Goal: Find specific page/section: Find specific page/section

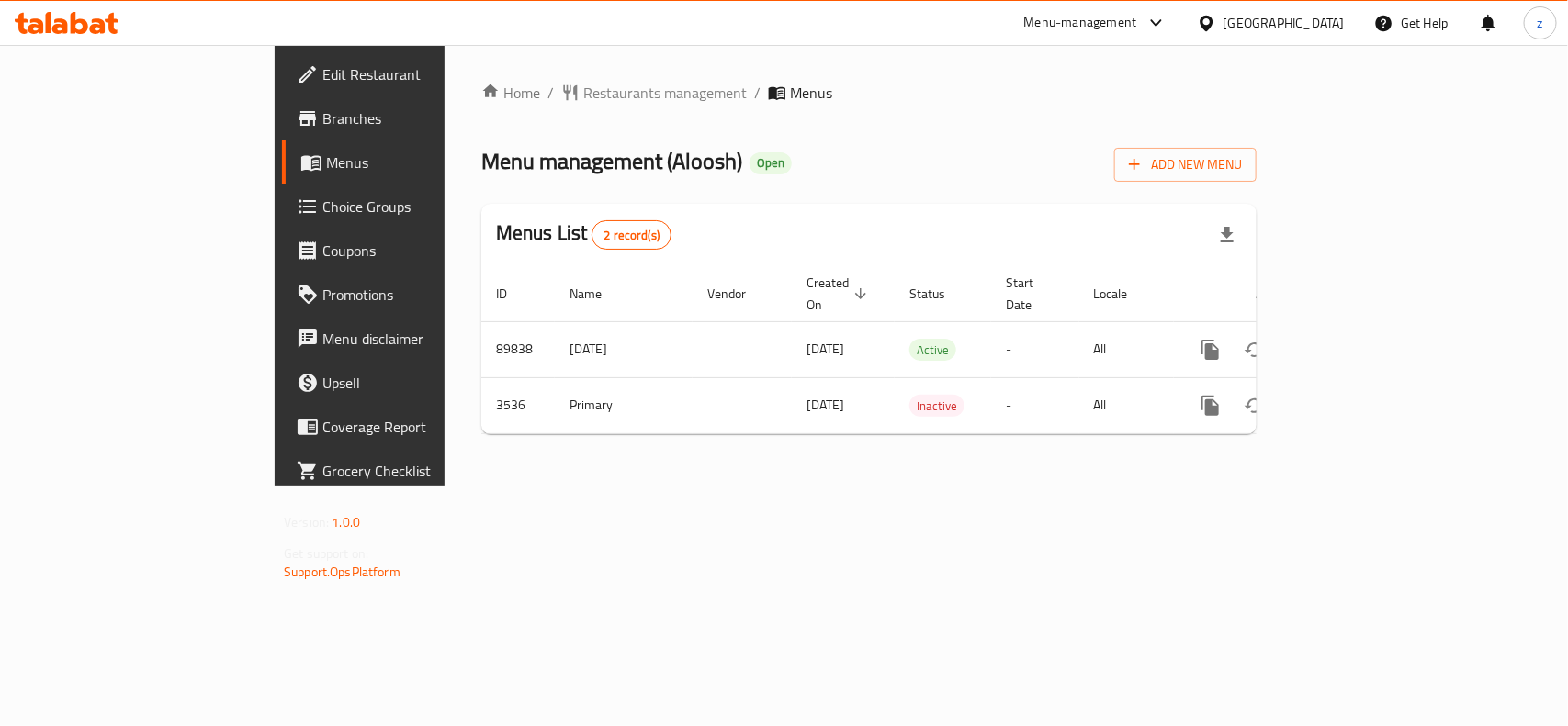
click at [696, 97] on ol "Home / Restaurants management / Menus" at bounding box center [869, 92] width 775 height 22
click at [583, 91] on span "Restaurants management" at bounding box center [665, 92] width 164 height 22
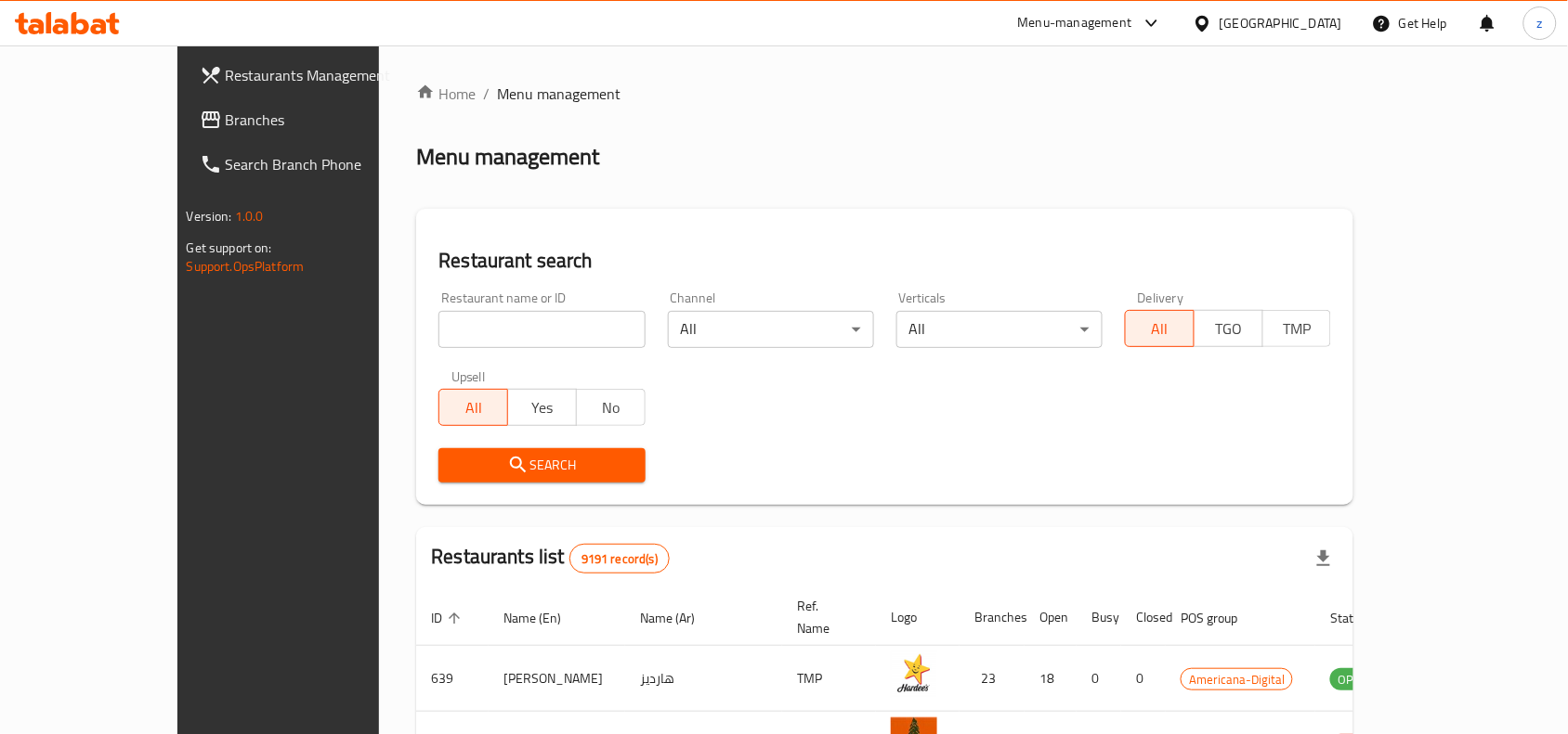
click at [438, 336] on input "search" at bounding box center [541, 329] width 206 height 37
paste input "2316"
type input "2316"
click at [520, 462] on span "Search" at bounding box center [541, 465] width 176 height 23
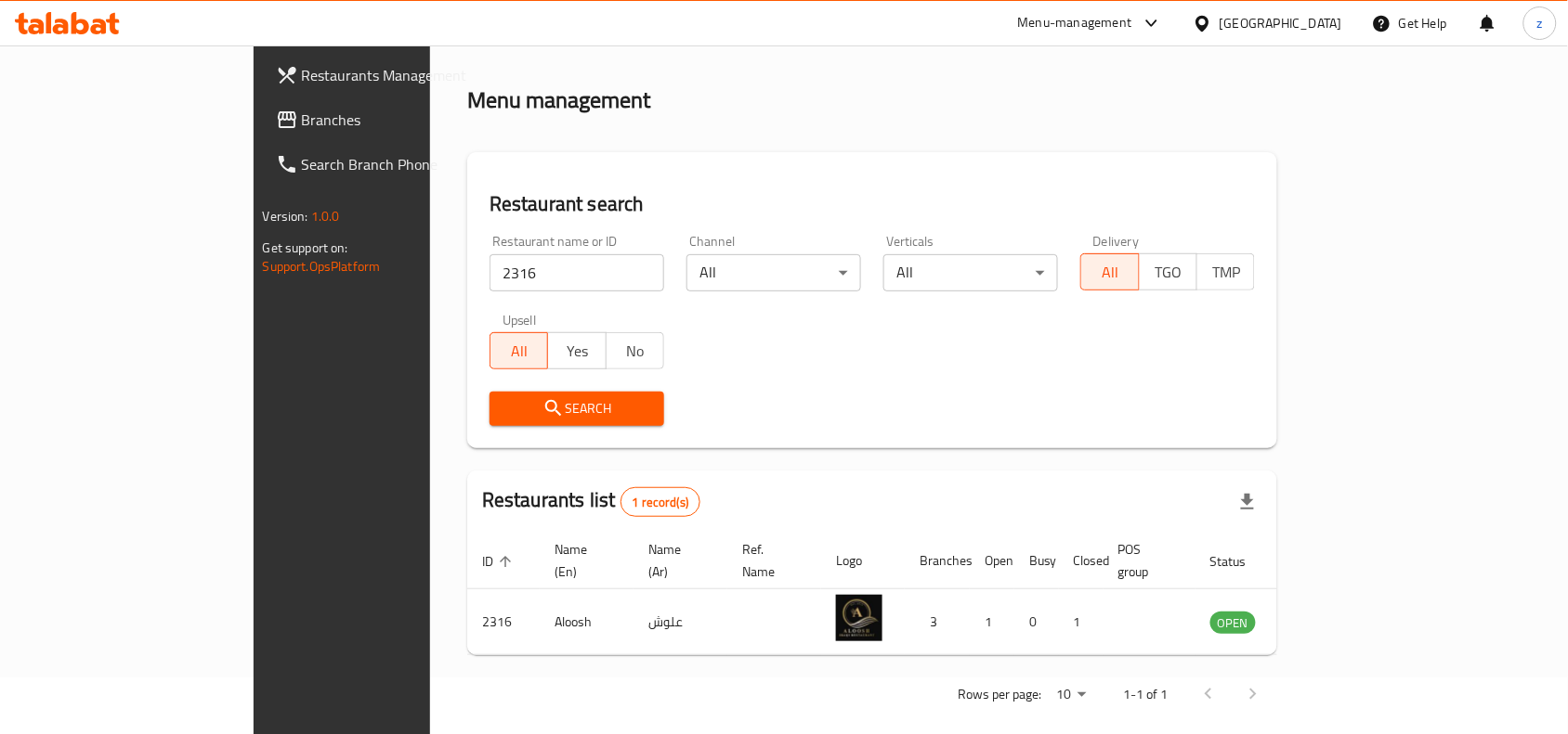
scroll to position [57, 0]
click at [302, 112] on span "Branches" at bounding box center [401, 120] width 199 height 22
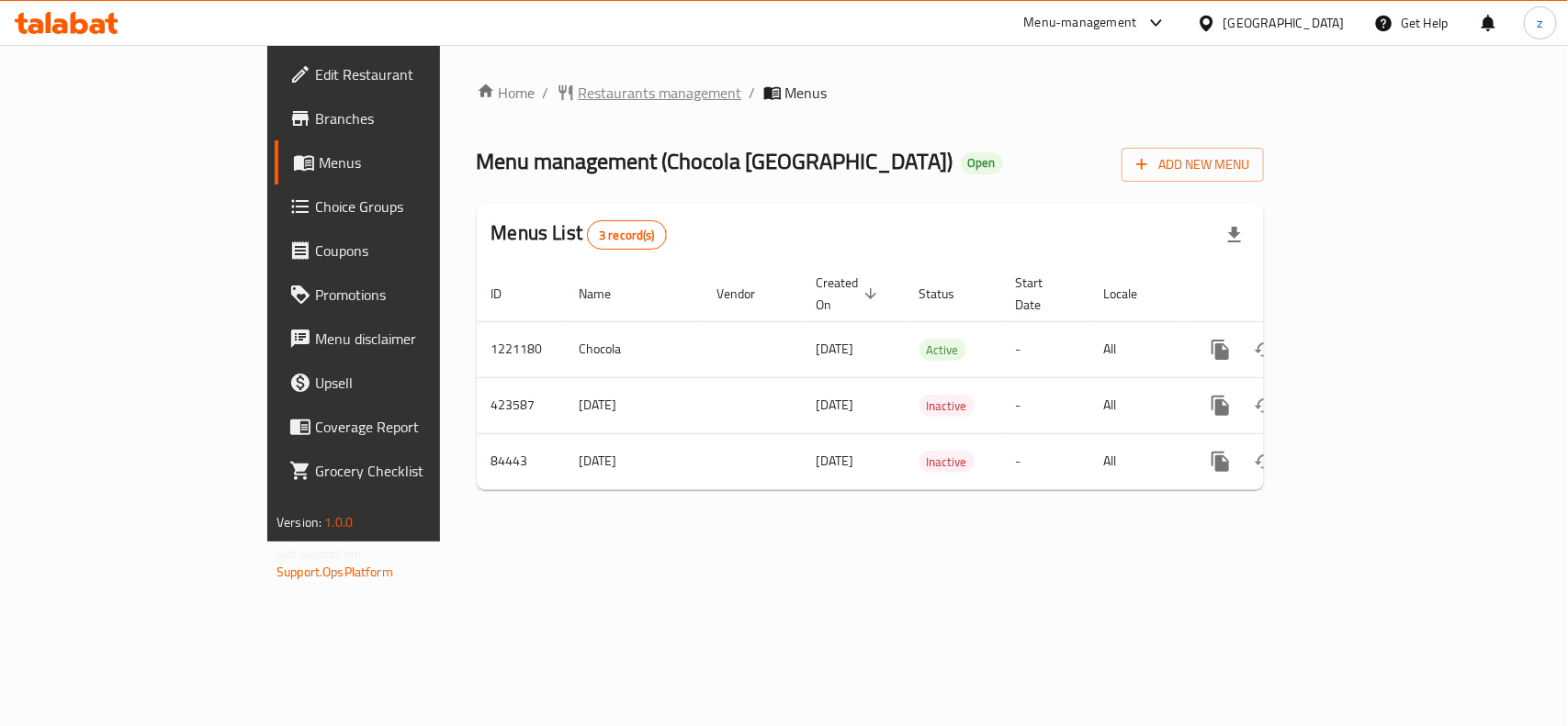
click at [579, 86] on span "Restaurants management" at bounding box center [661, 92] width 164 height 22
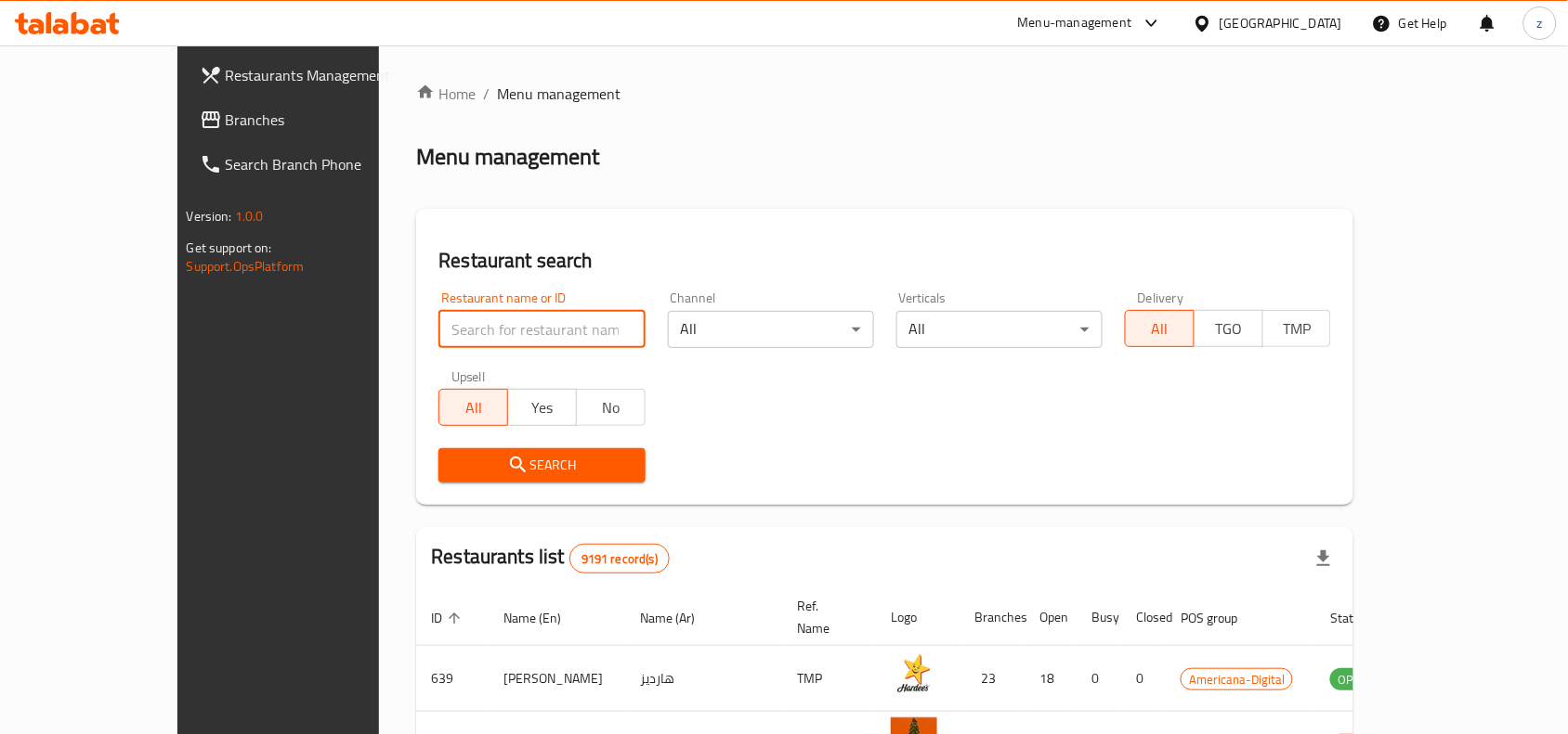
click at [438, 325] on input "search" at bounding box center [541, 329] width 206 height 37
paste input "600759"
type input "600759"
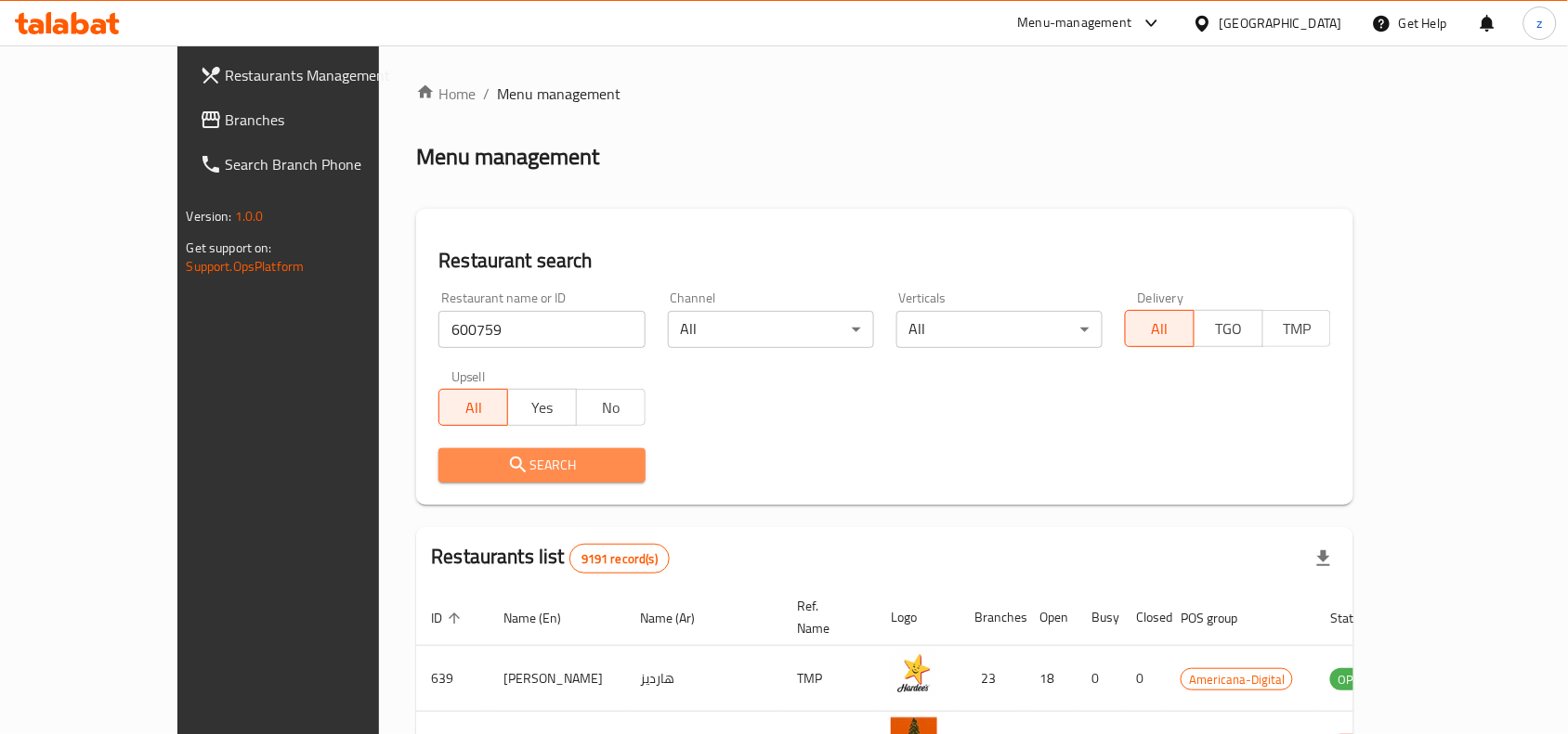
click at [507, 460] on icon "submit" at bounding box center [518, 464] width 22 height 22
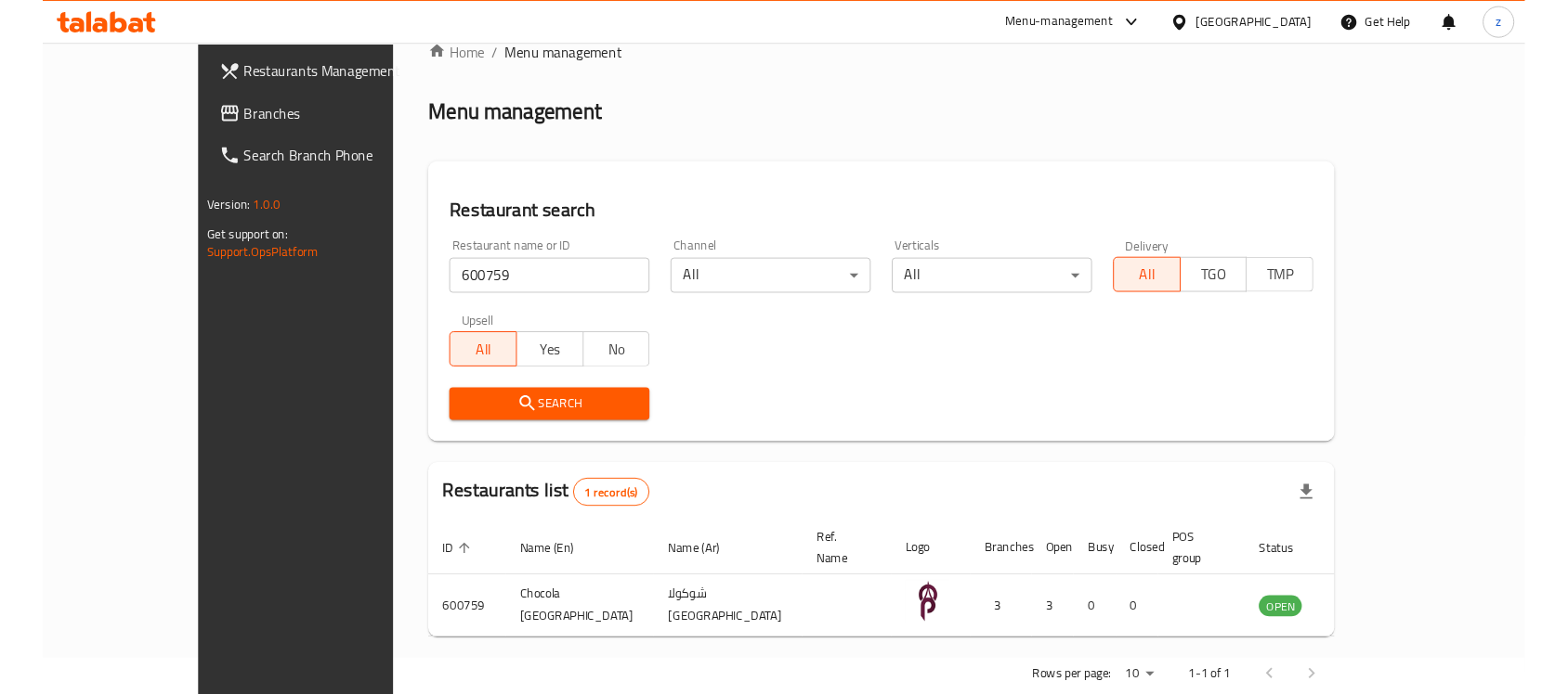
scroll to position [57, 0]
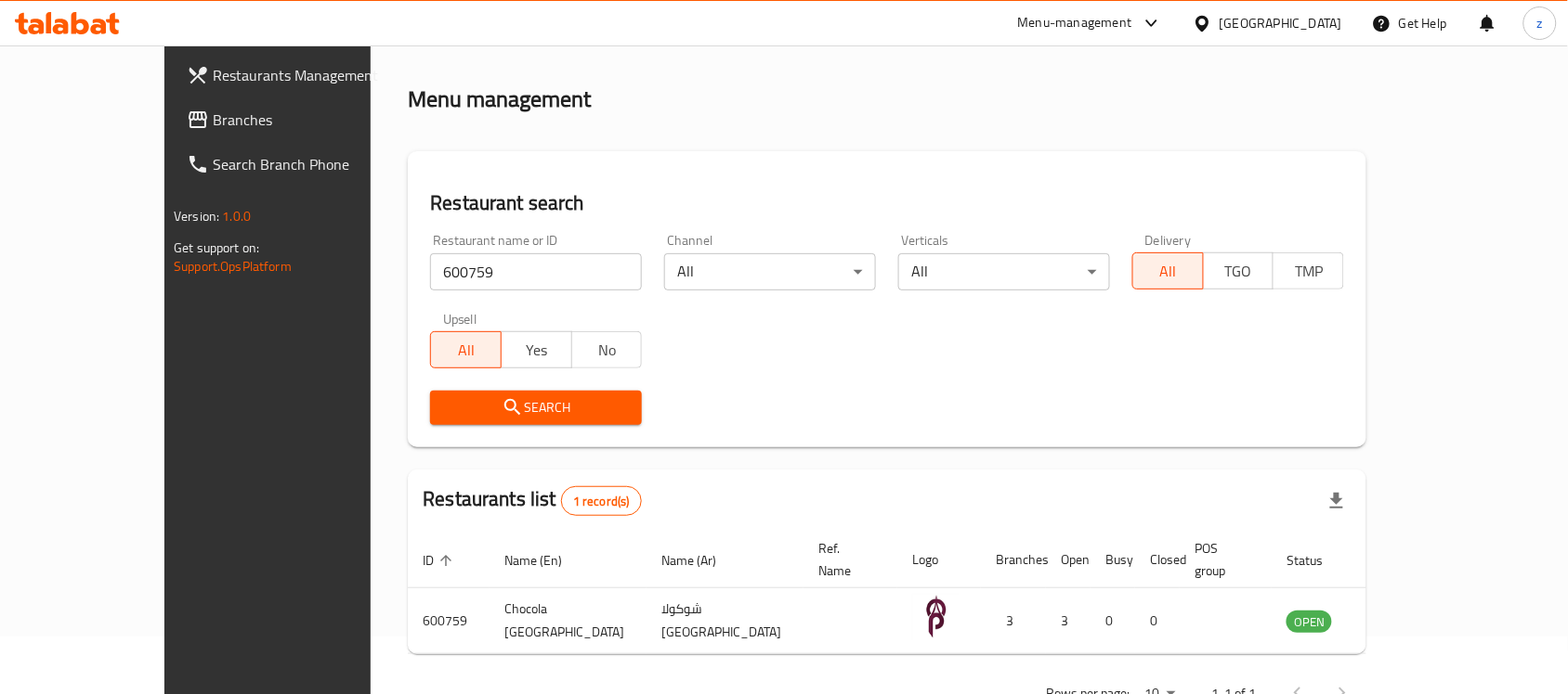
click at [212, 124] on span "Branches" at bounding box center [312, 120] width 199 height 22
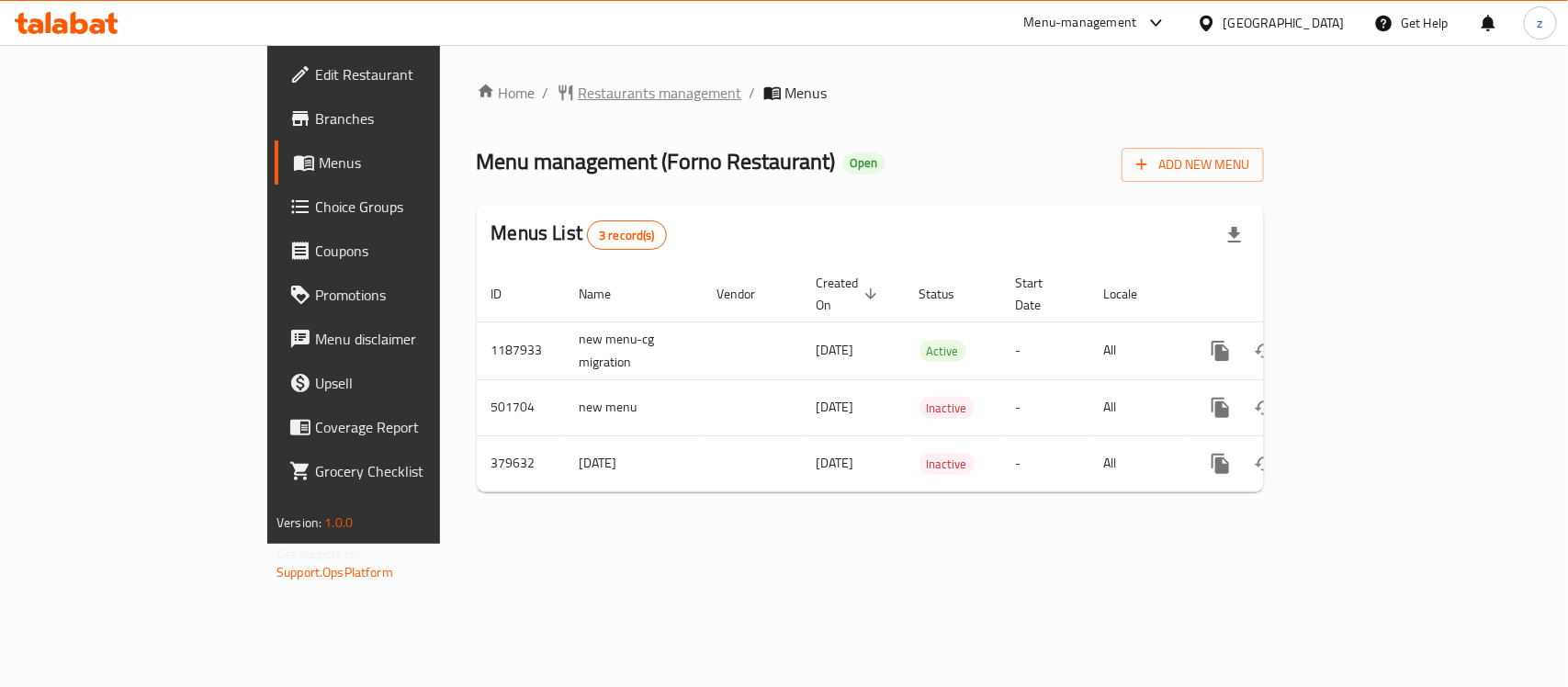
click at [579, 92] on span "Restaurants management" at bounding box center [661, 92] width 164 height 22
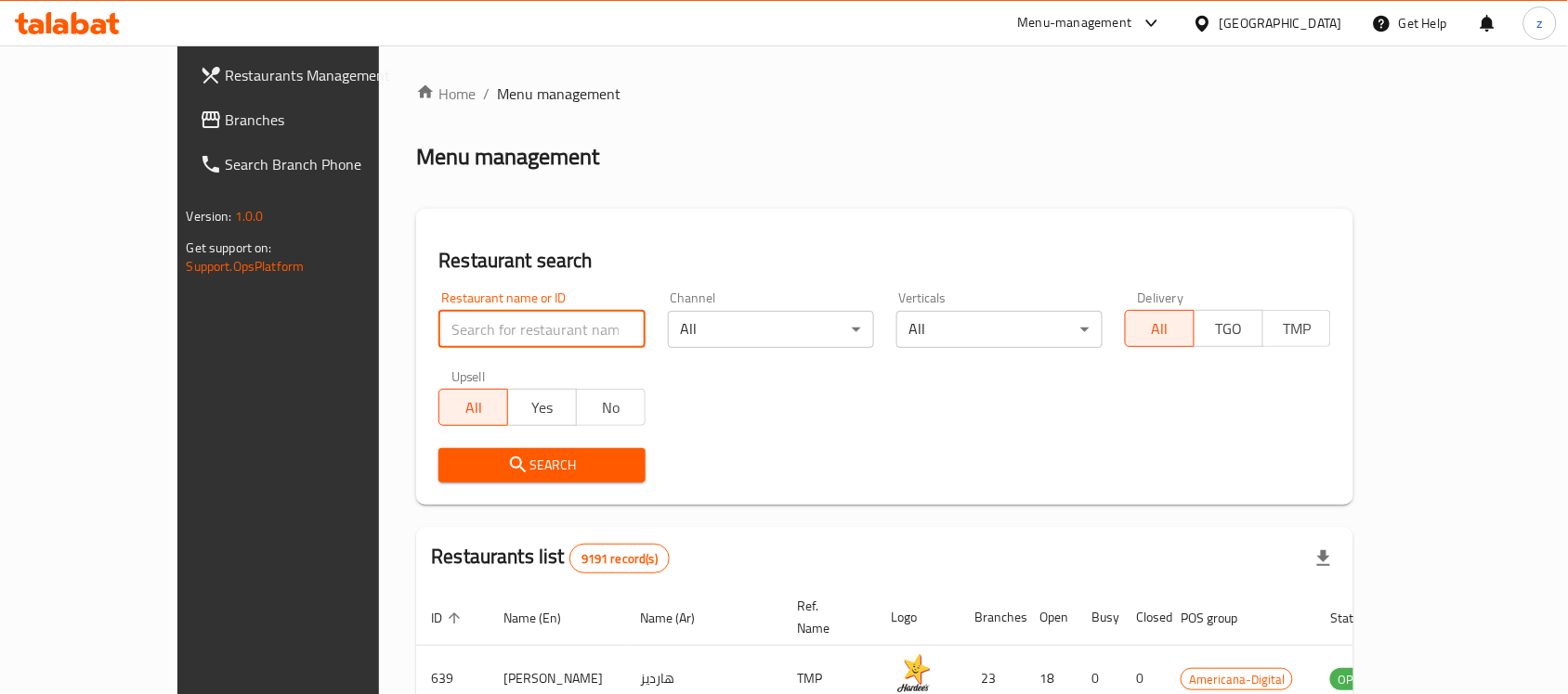
click at [438, 328] on input "search" at bounding box center [541, 329] width 206 height 37
paste input "631364"
type input "631364"
click at [456, 456] on span "Search" at bounding box center [541, 465] width 176 height 23
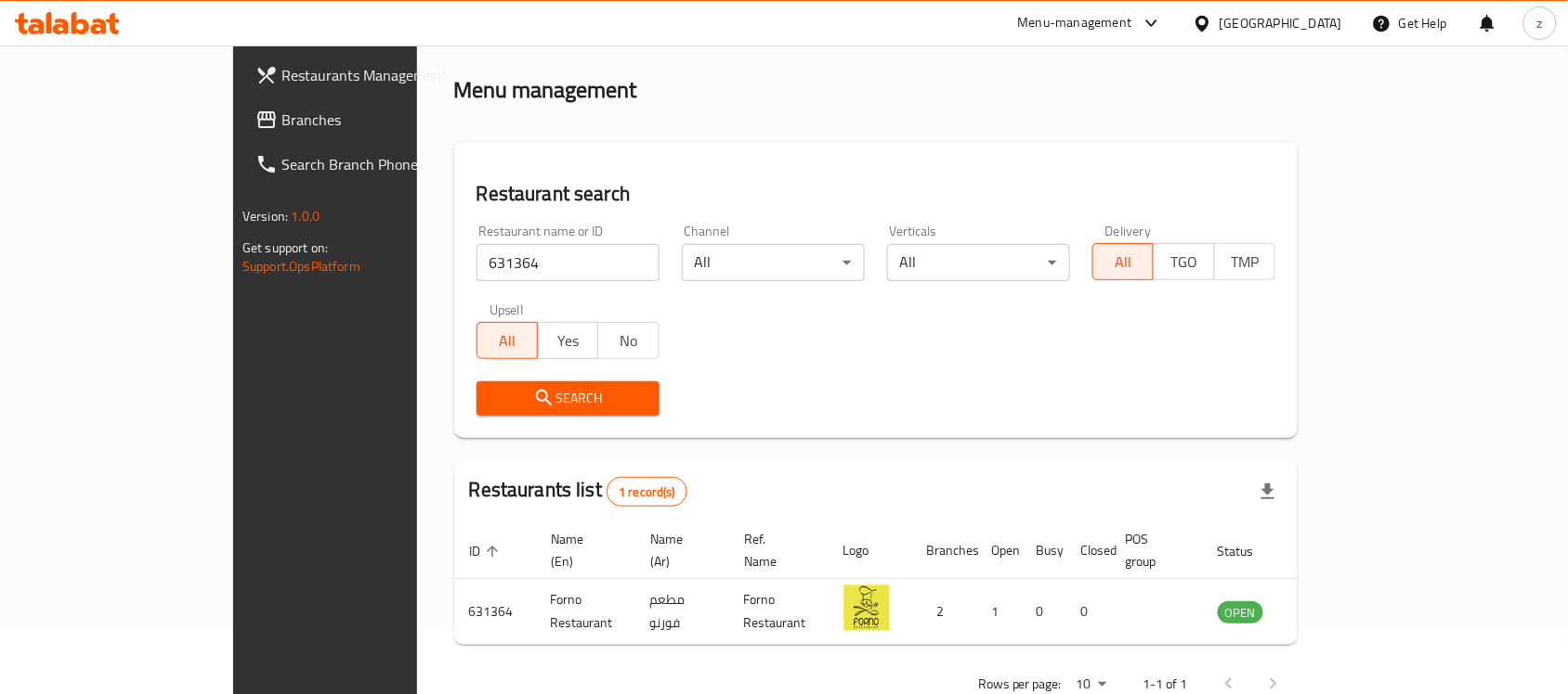
scroll to position [97, 0]
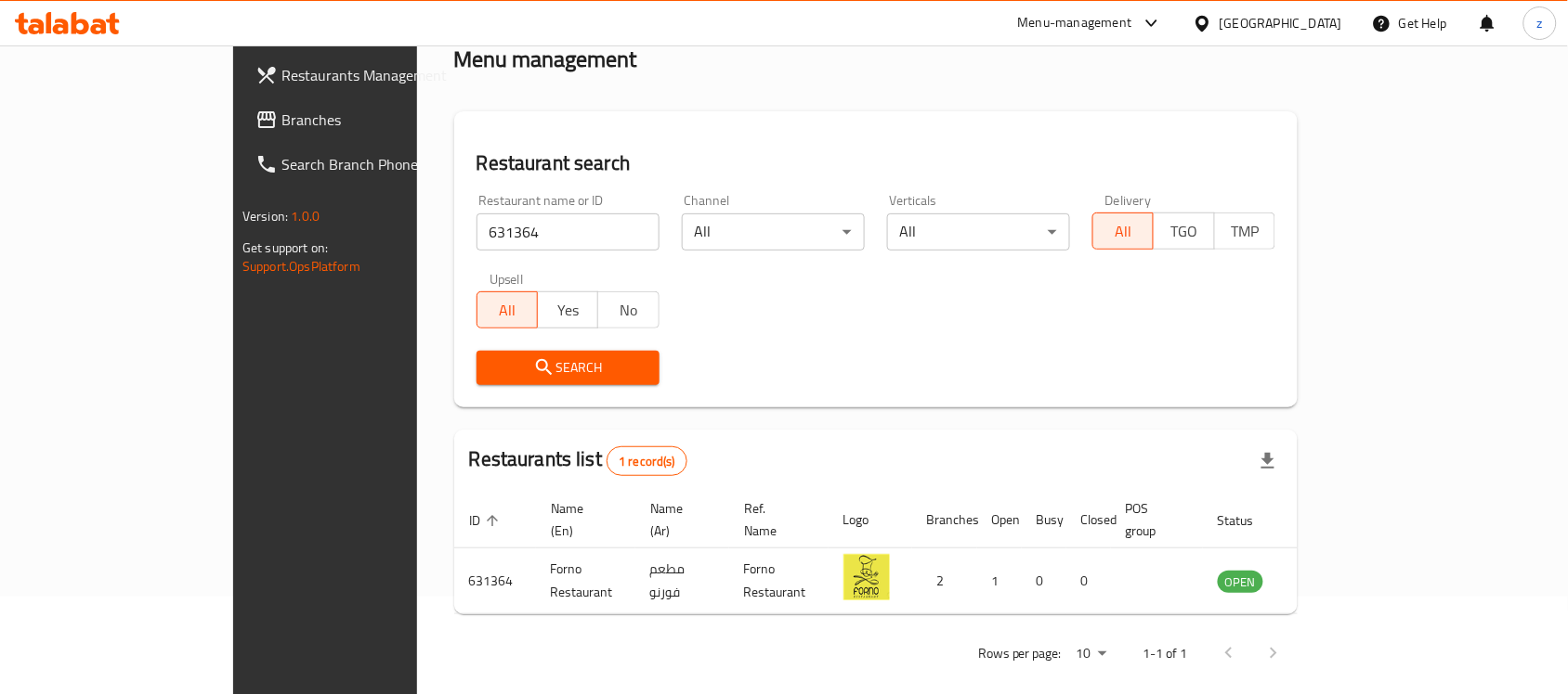
click at [454, 401] on div "Restaurant search Restaurant name or ID 631364 Restaurant name or ID Channel Al…" at bounding box center [876, 259] width 843 height 296
click at [491, 376] on span "Search" at bounding box center [567, 368] width 153 height 23
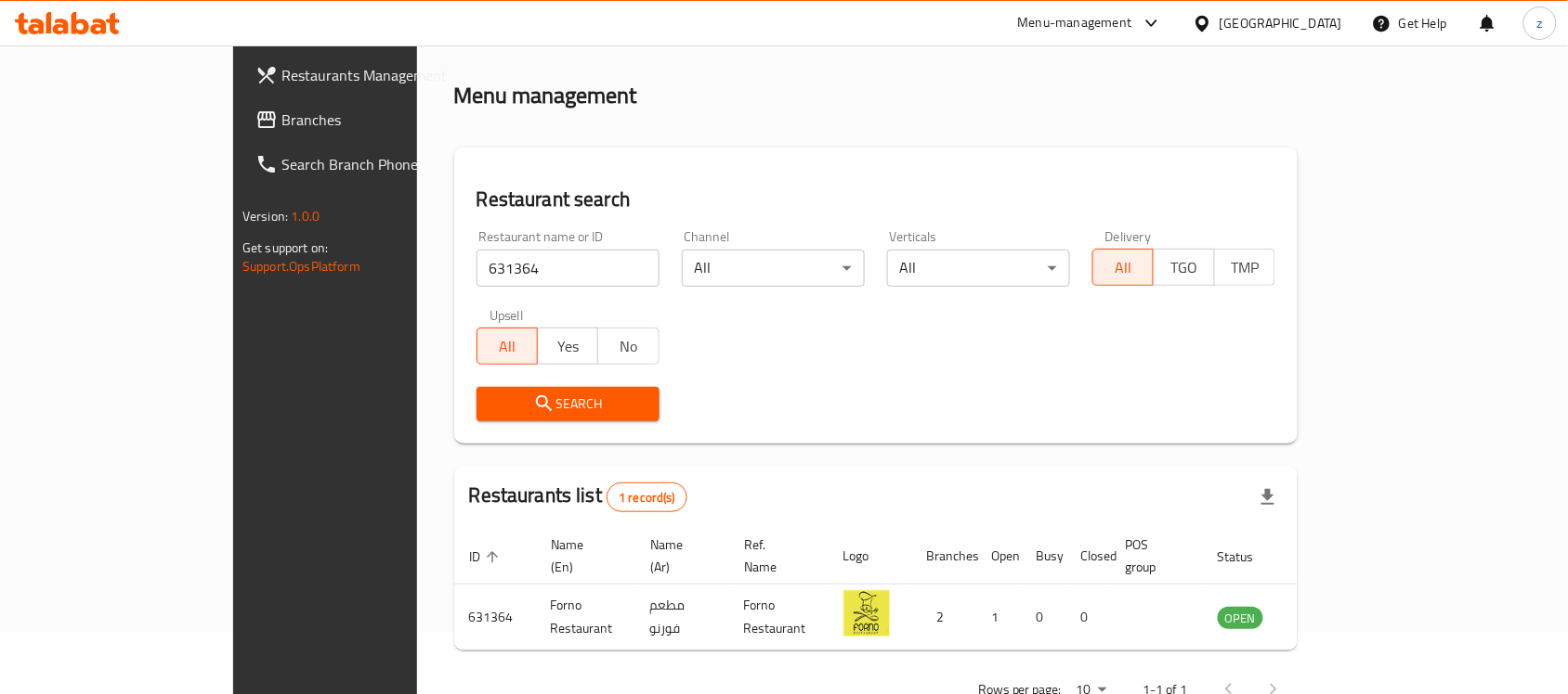
scroll to position [0, 0]
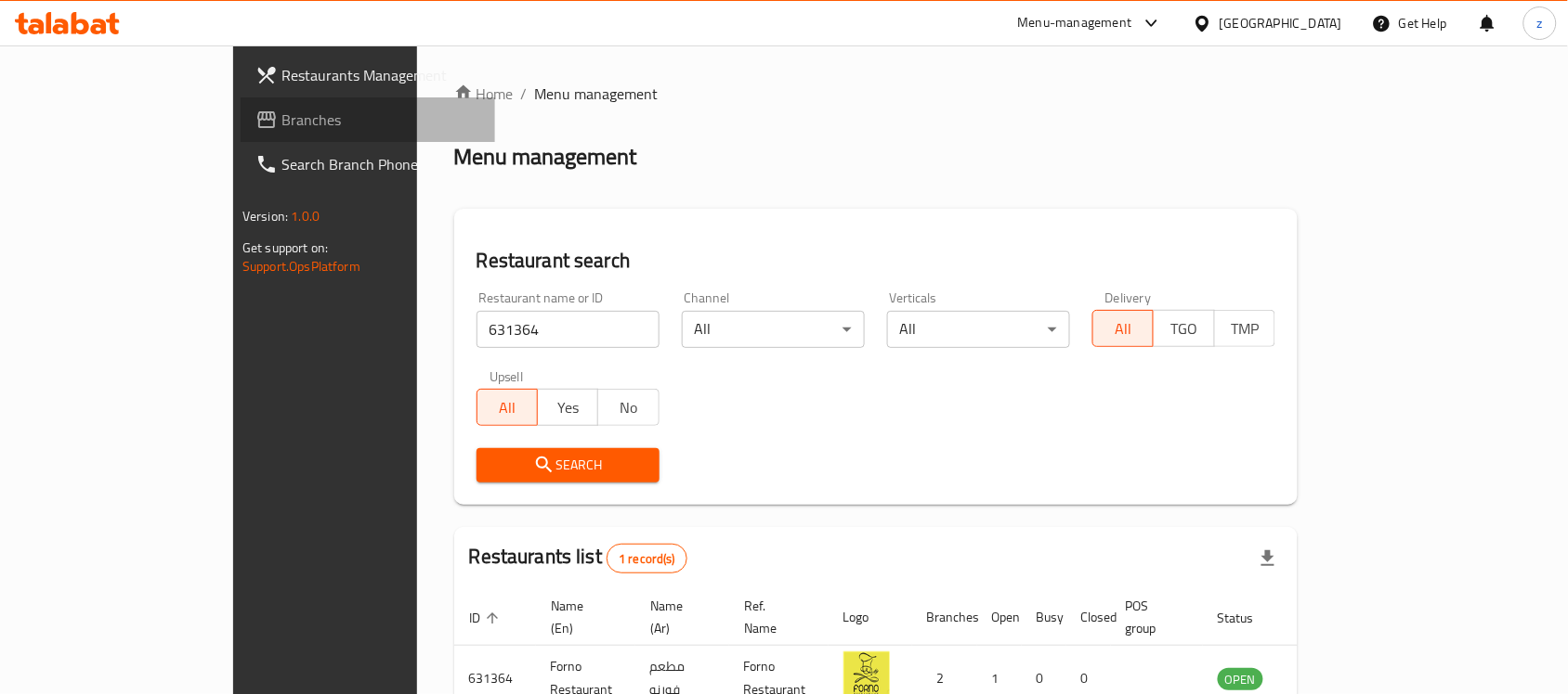
click at [281, 122] on span "Branches" at bounding box center [381, 120] width 199 height 22
